Goal: Task Accomplishment & Management: Use online tool/utility

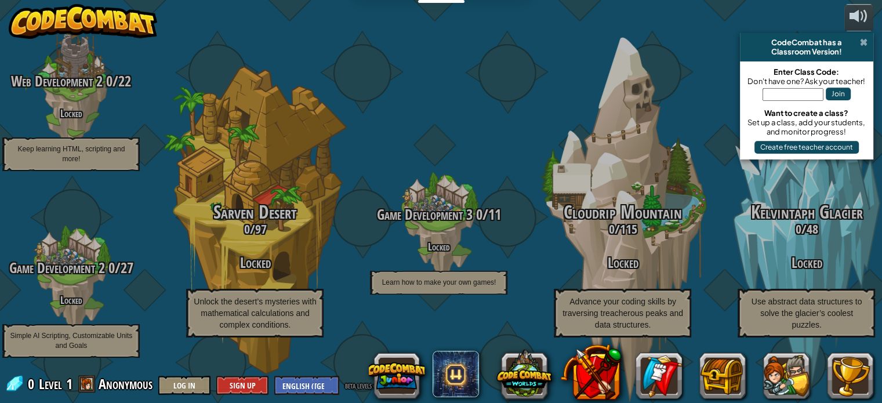
click at [862, 41] on span at bounding box center [864, 42] width 8 height 9
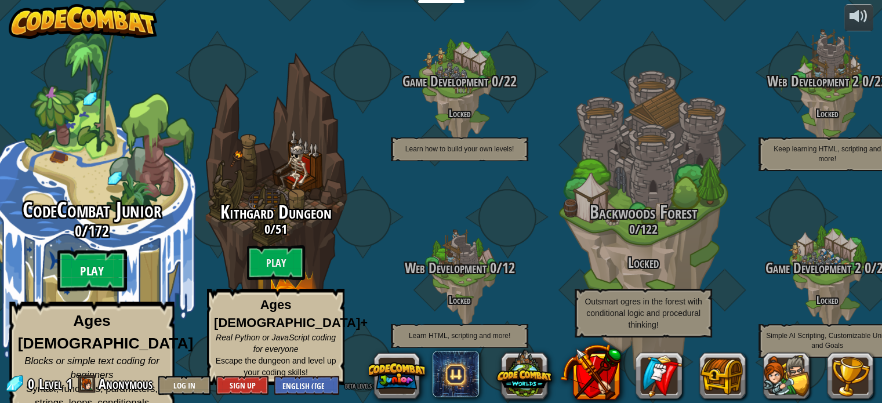
click at [100, 265] on btn "Play" at bounding box center [92, 271] width 70 height 42
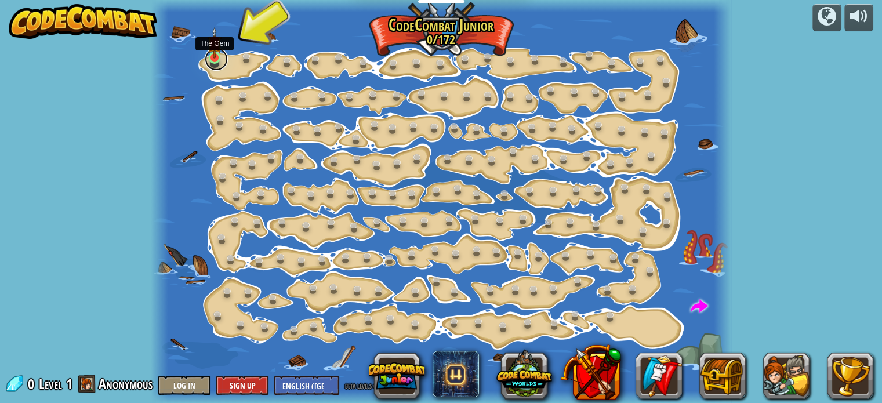
click at [217, 61] on link at bounding box center [216, 59] width 23 height 23
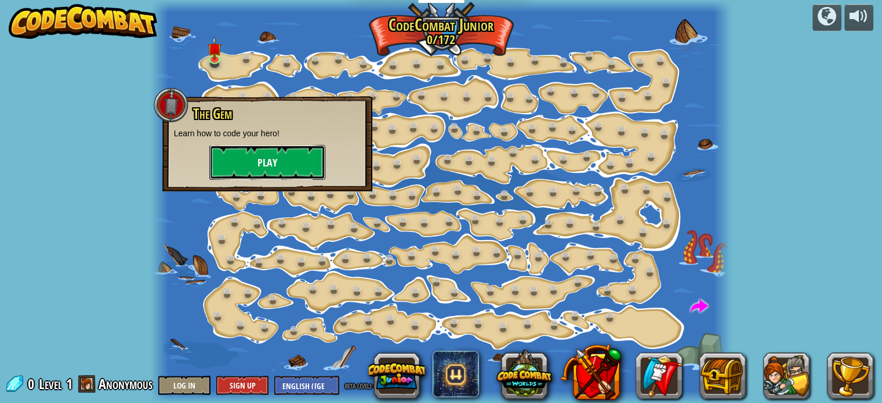
click at [251, 162] on button "Play" at bounding box center [267, 162] width 116 height 35
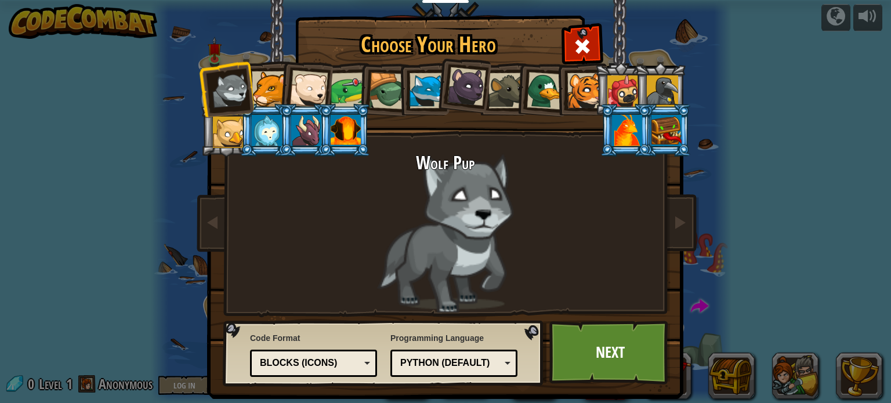
click at [260, 95] on div at bounding box center [269, 88] width 35 height 35
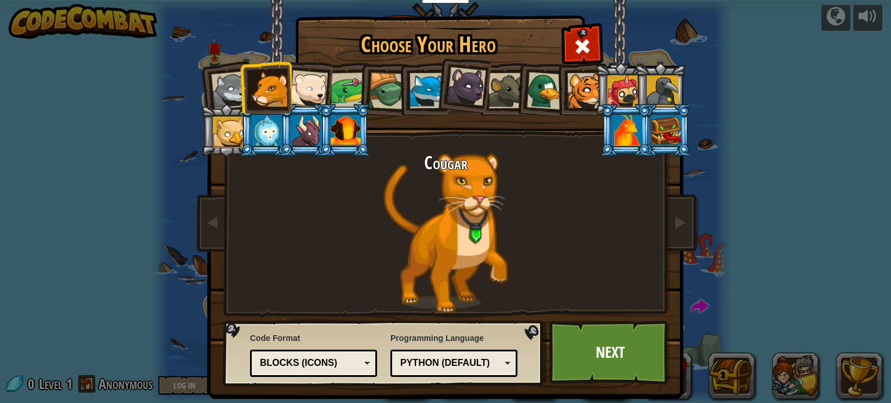
click at [232, 135] on div at bounding box center [228, 132] width 31 height 31
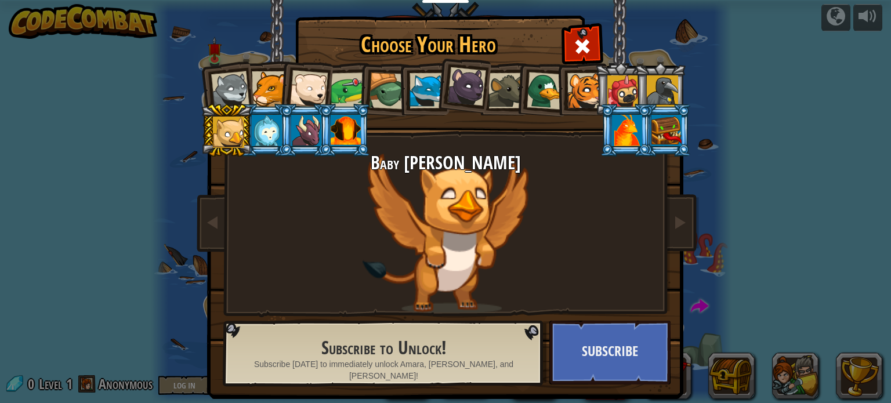
click at [255, 92] on div at bounding box center [269, 88] width 35 height 35
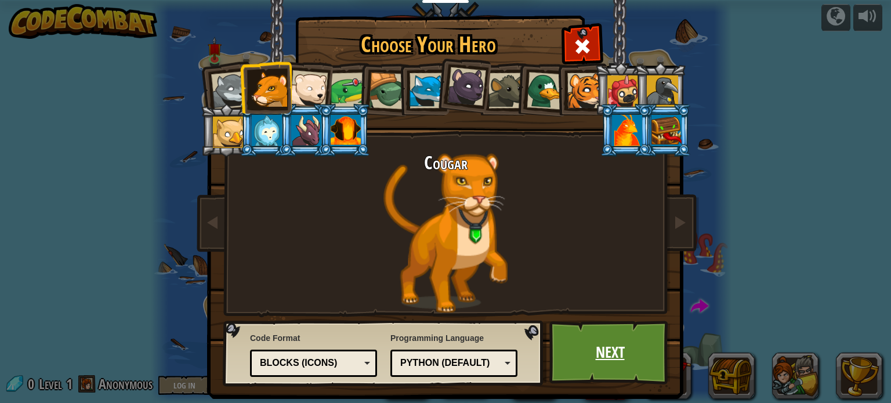
click at [601, 380] on link "Next" at bounding box center [609, 353] width 121 height 64
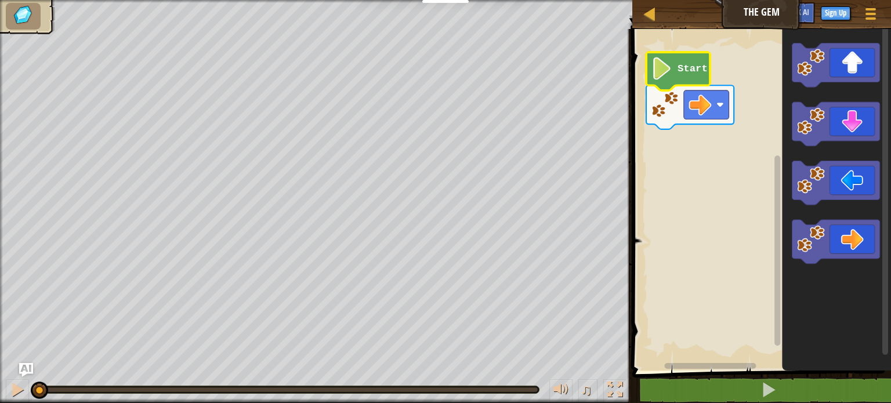
click at [672, 67] on image "Blockly Workspace" at bounding box center [661, 68] width 21 height 23
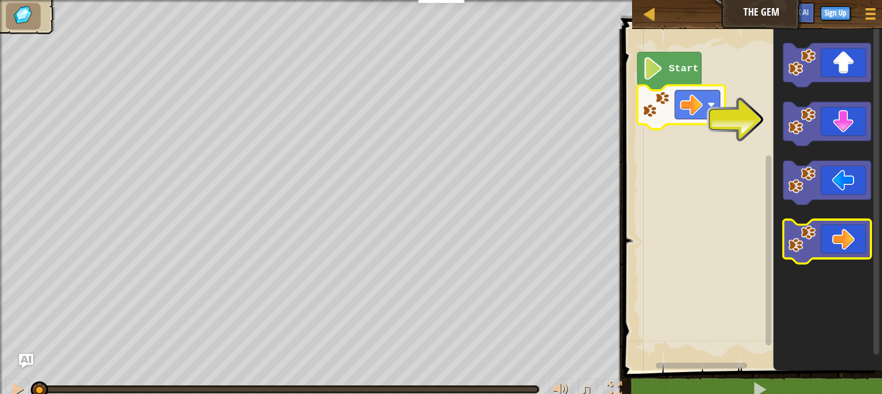
click at [851, 244] on icon "Blockly Workspace" at bounding box center [828, 242] width 88 height 44
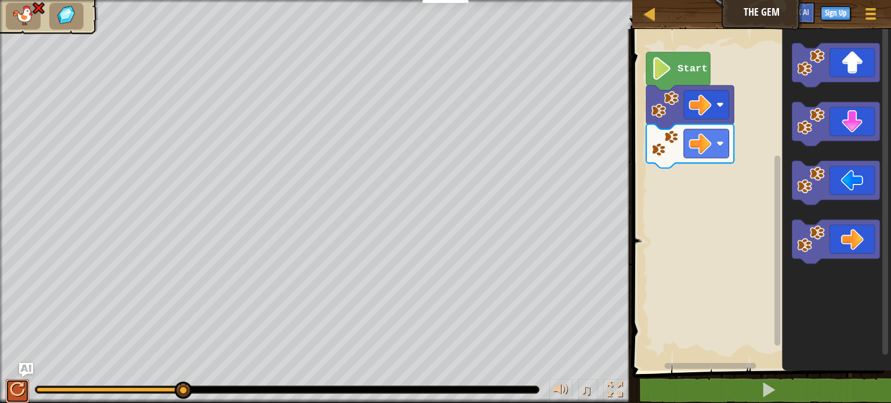
click at [24, 387] on div at bounding box center [17, 389] width 15 height 15
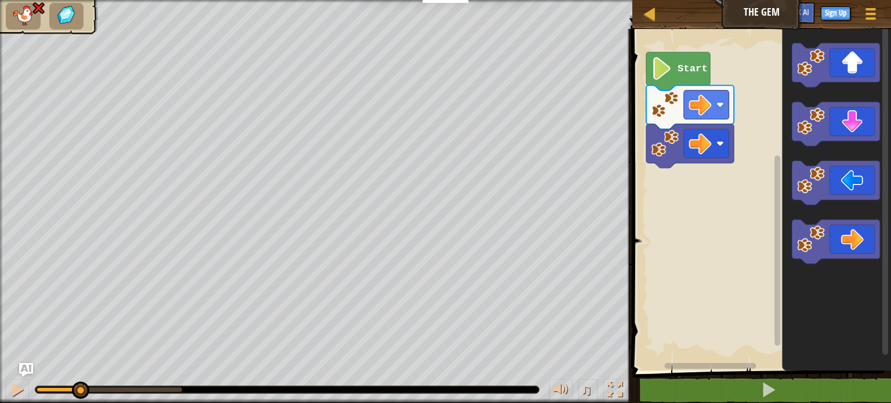
drag, startPoint x: 93, startPoint y: 398, endPoint x: 79, endPoint y: 398, distance: 14.5
click at [79, 398] on div "♫" at bounding box center [316, 386] width 632 height 35
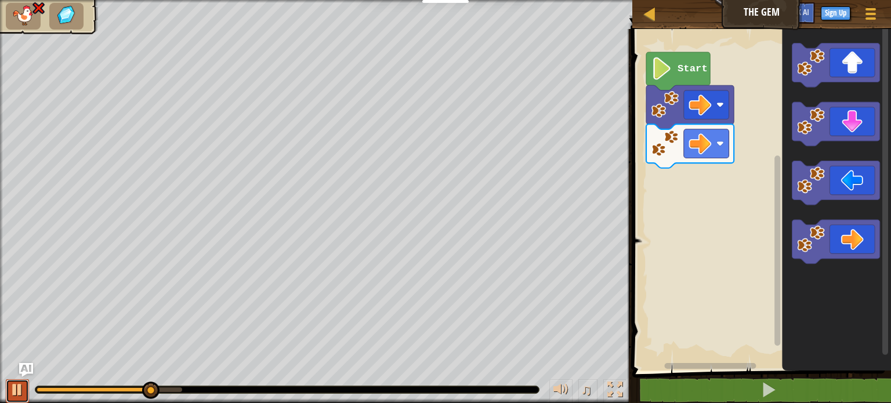
click at [11, 387] on div at bounding box center [17, 389] width 15 height 15
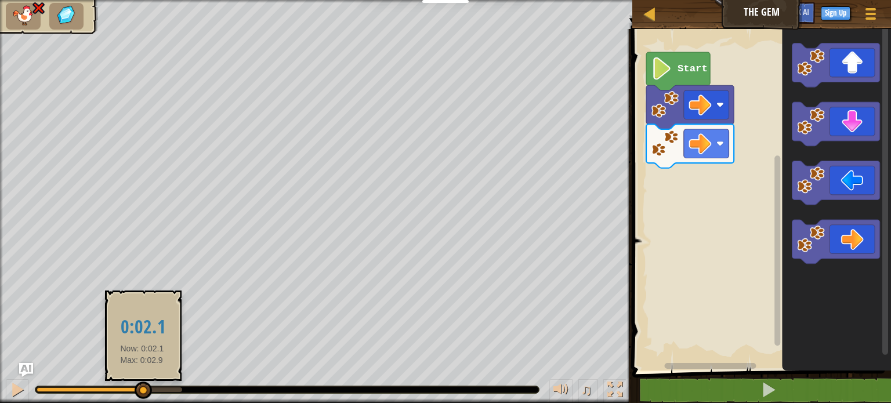
click at [142, 391] on div at bounding box center [90, 389] width 106 height 5
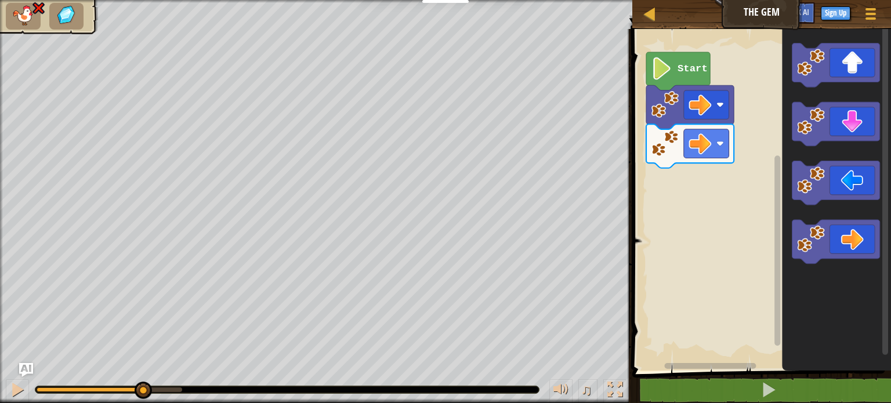
click at [94, 394] on div "♫" at bounding box center [316, 386] width 632 height 35
click at [101, 391] on div at bounding box center [286, 389] width 503 height 7
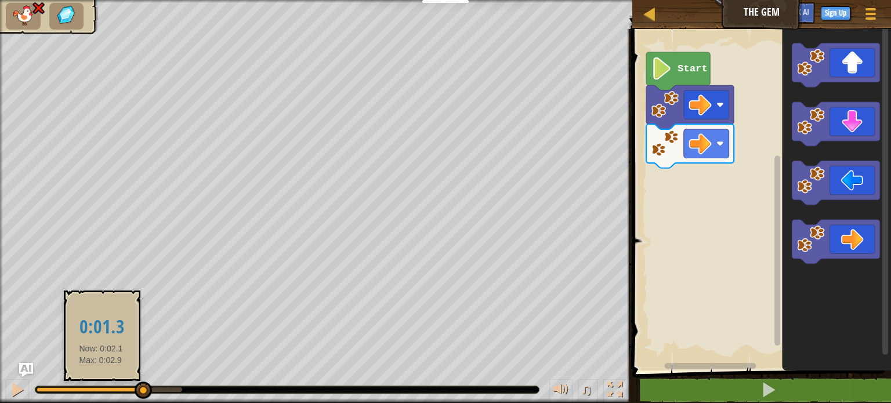
click at [101, 390] on div at bounding box center [90, 389] width 106 height 5
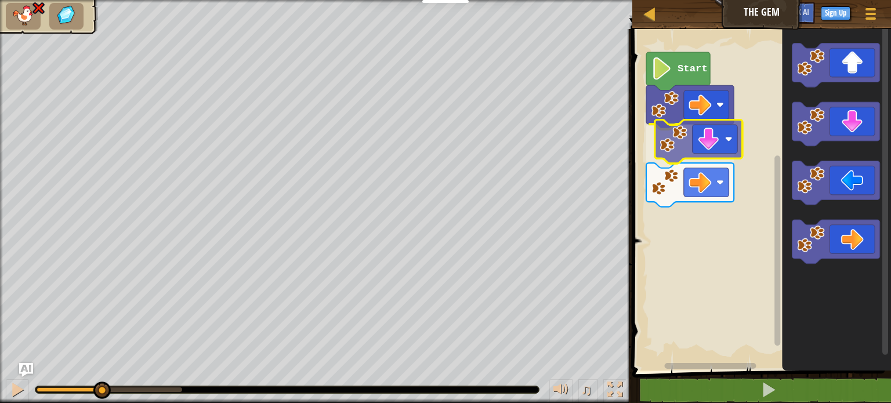
click at [706, 133] on div "Start" at bounding box center [760, 196] width 262 height 347
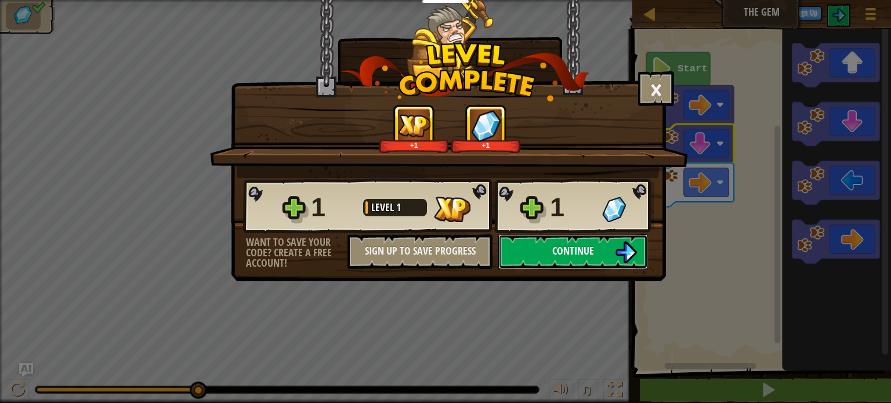
click at [605, 255] on button "Continue" at bounding box center [573, 251] width 150 height 35
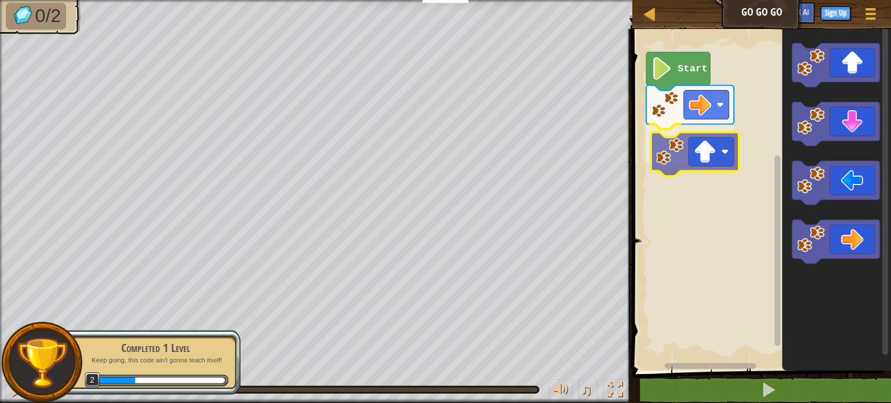
click at [716, 155] on div "Start" at bounding box center [760, 196] width 262 height 347
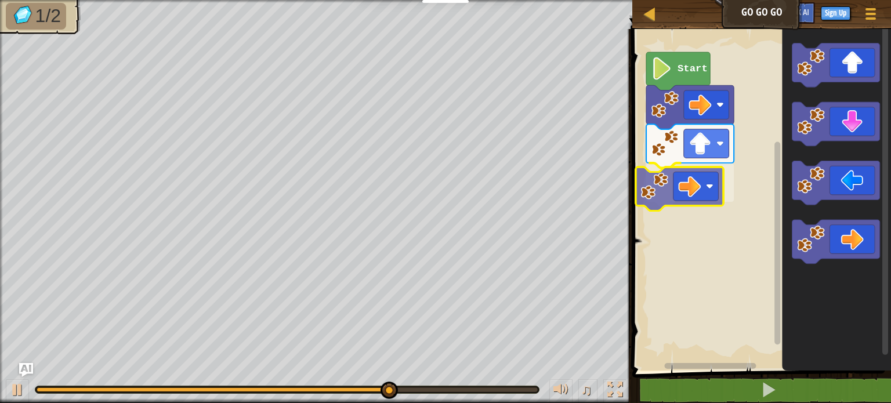
click at [685, 196] on div "Start" at bounding box center [760, 196] width 262 height 347
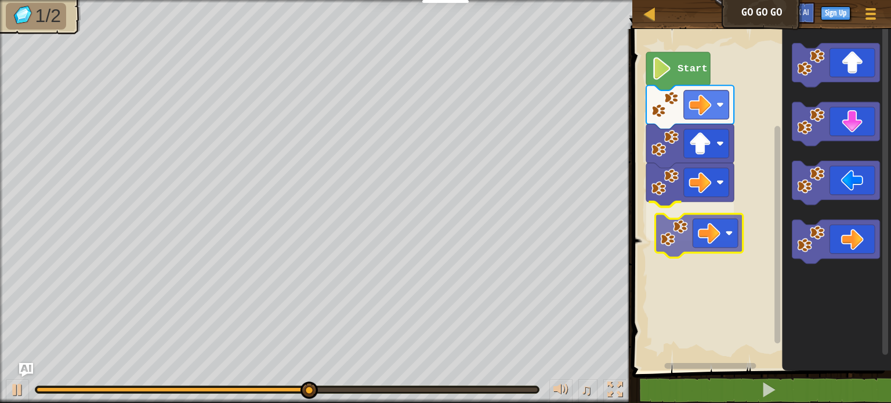
click at [701, 238] on div "Start" at bounding box center [760, 196] width 262 height 347
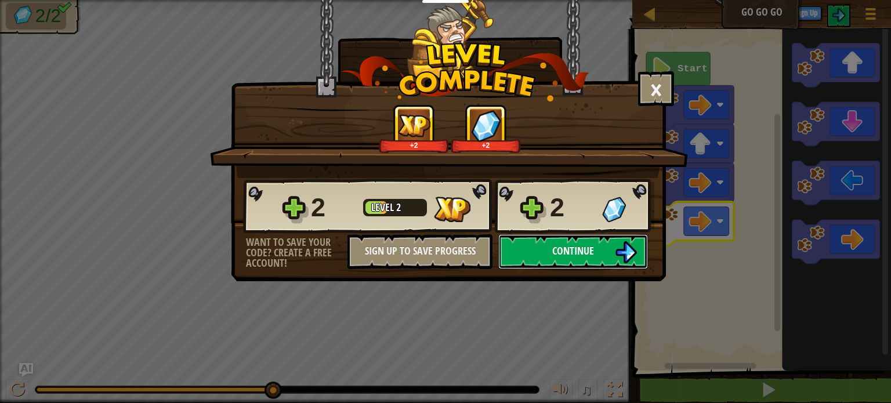
click at [552, 244] on span "Continue" at bounding box center [573, 251] width 42 height 14
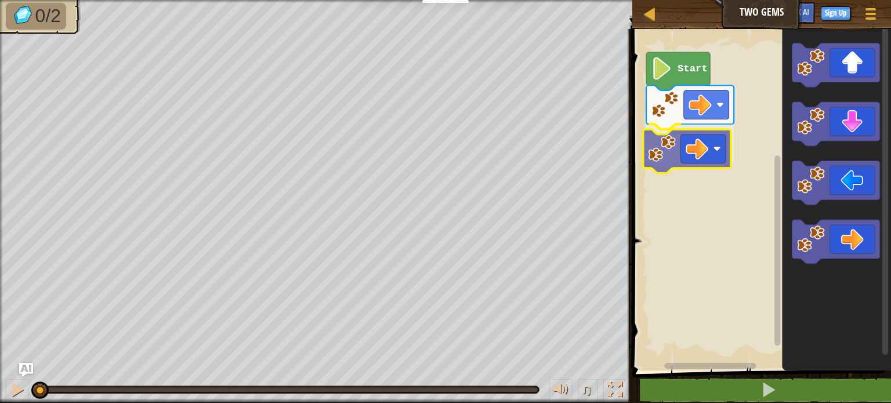
click at [695, 135] on div "Start" at bounding box center [760, 196] width 262 height 347
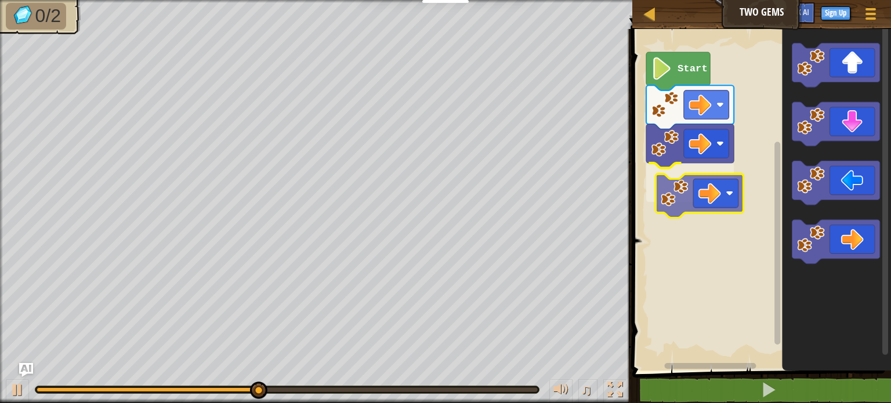
click at [723, 186] on div "Start" at bounding box center [760, 196] width 262 height 347
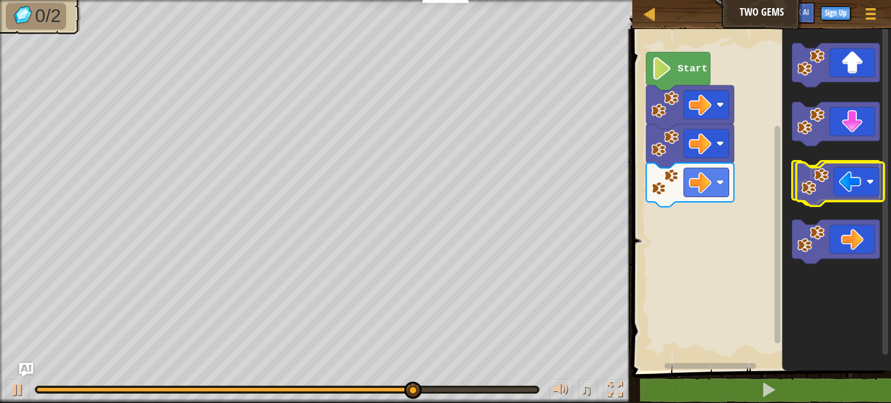
click at [855, 189] on icon "Blockly Workspace" at bounding box center [836, 183] width 88 height 44
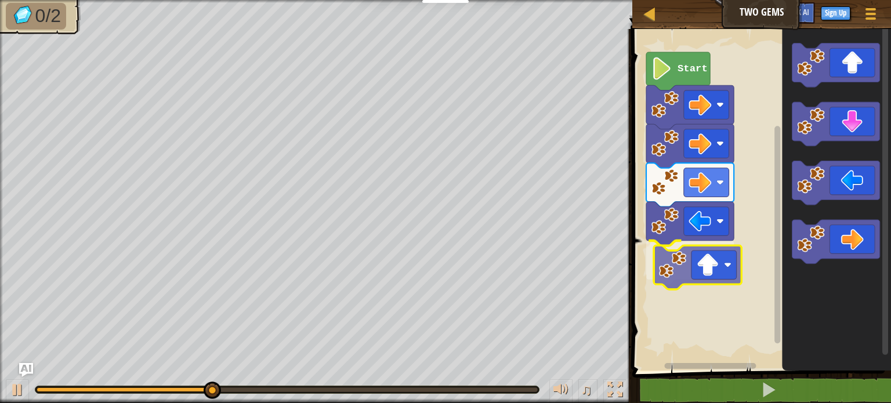
click at [719, 271] on div "Start" at bounding box center [760, 196] width 262 height 347
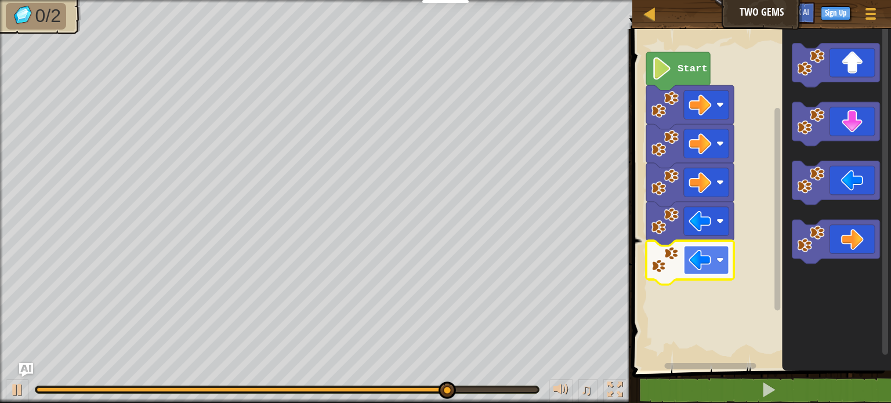
click at [719, 264] on rect "Blockly Workspace" at bounding box center [706, 260] width 45 height 29
